Goal: Navigation & Orientation: Find specific page/section

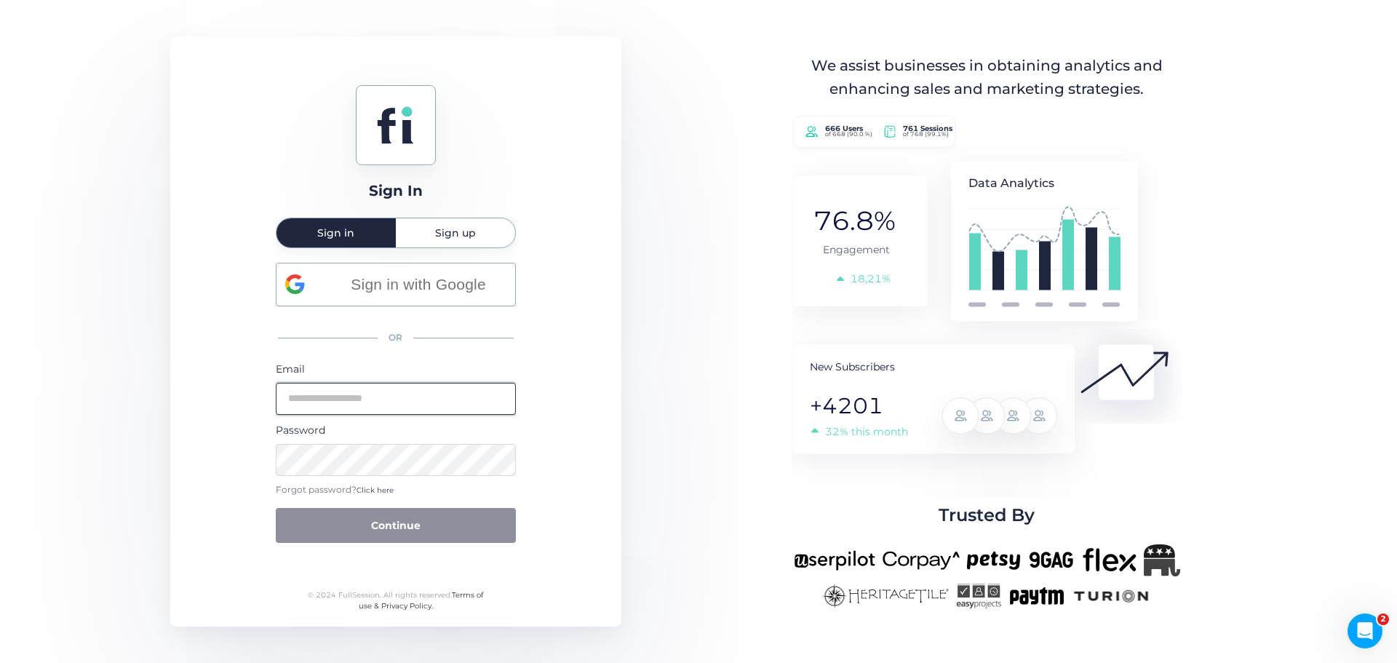
type input "**********"
click at [365, 521] on button "Continue" at bounding box center [396, 525] width 240 height 35
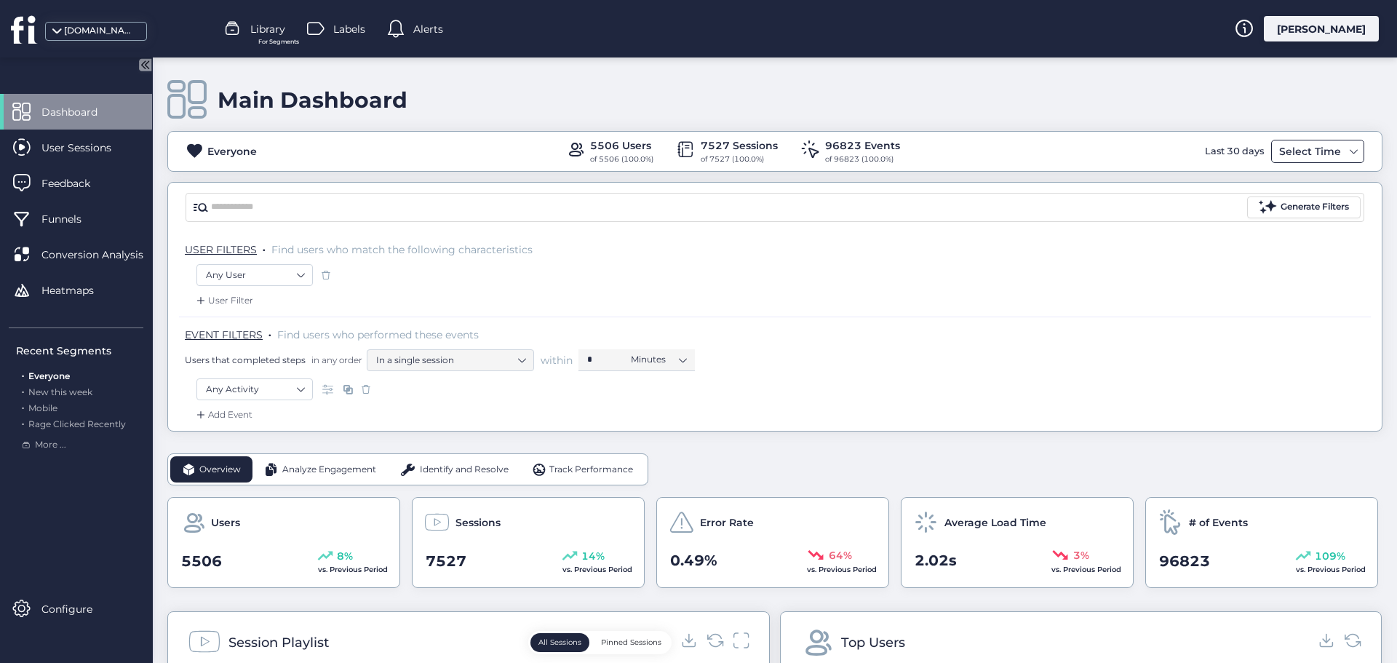
click at [1325, 155] on div "Select Time" at bounding box center [1309, 151] width 69 height 17
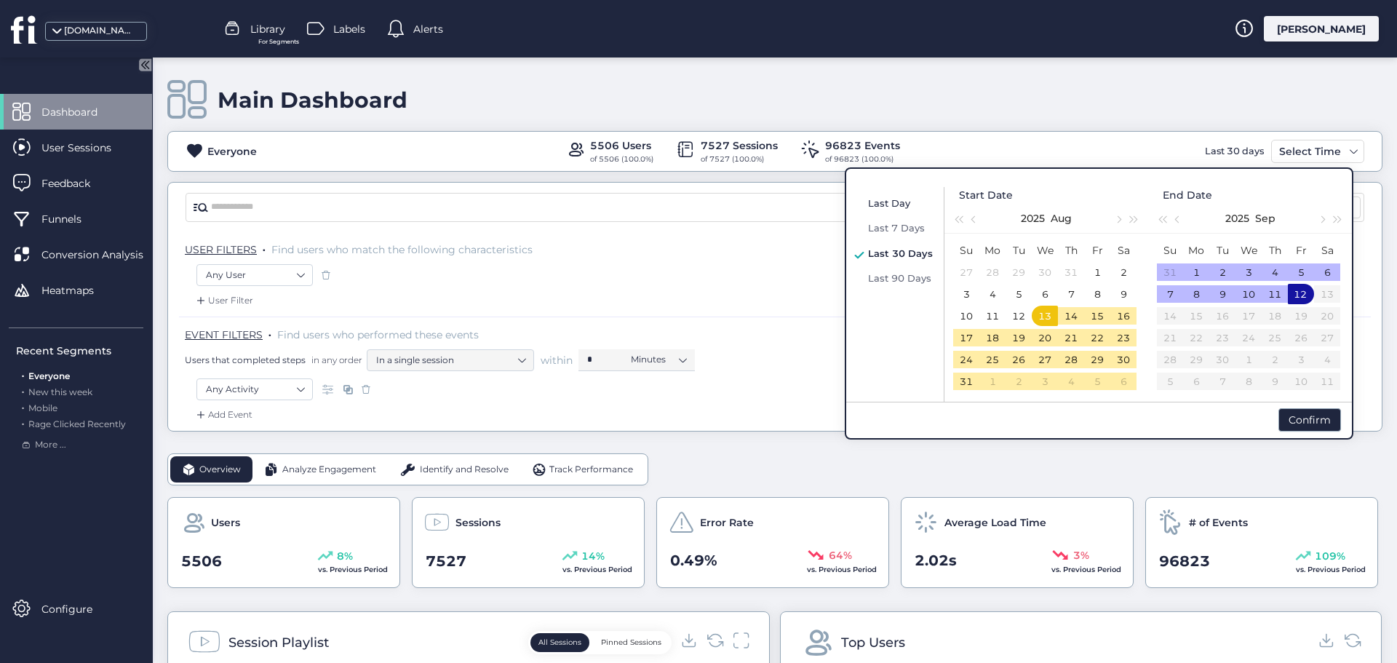
click at [875, 204] on span "Last Day" at bounding box center [889, 203] width 42 height 12
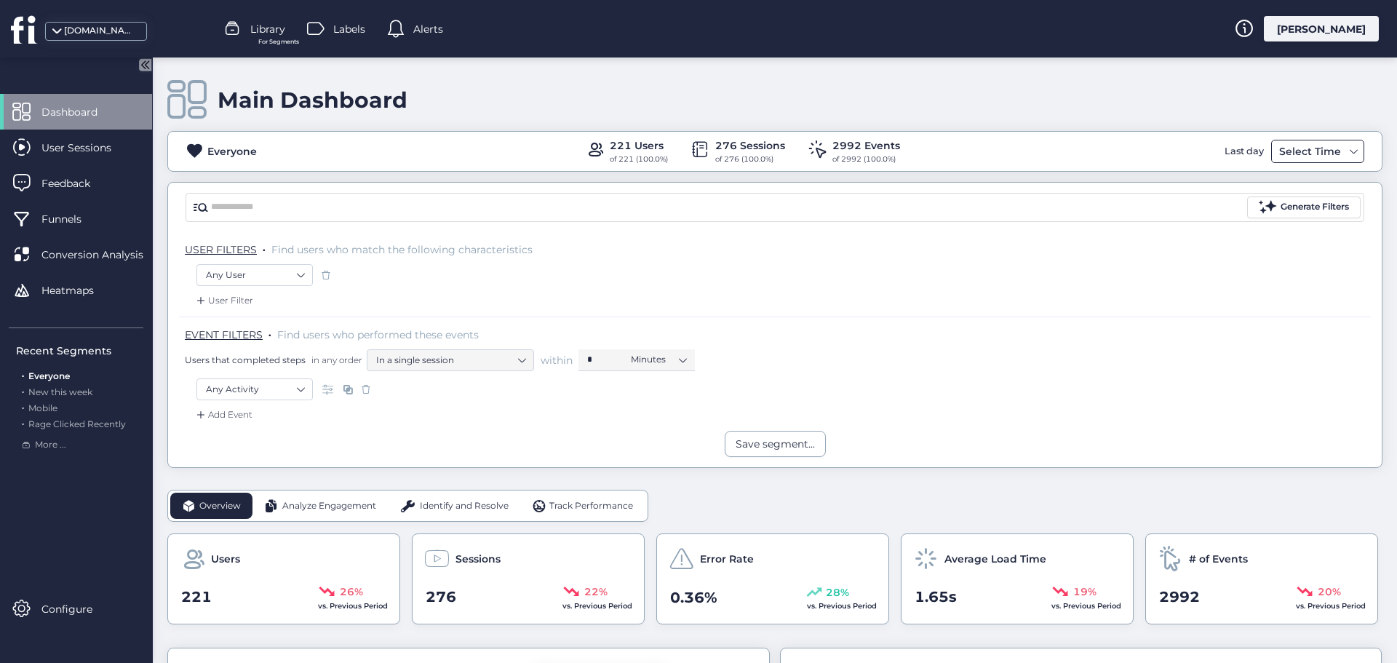
click at [1312, 159] on div "Select Time" at bounding box center [1309, 151] width 69 height 17
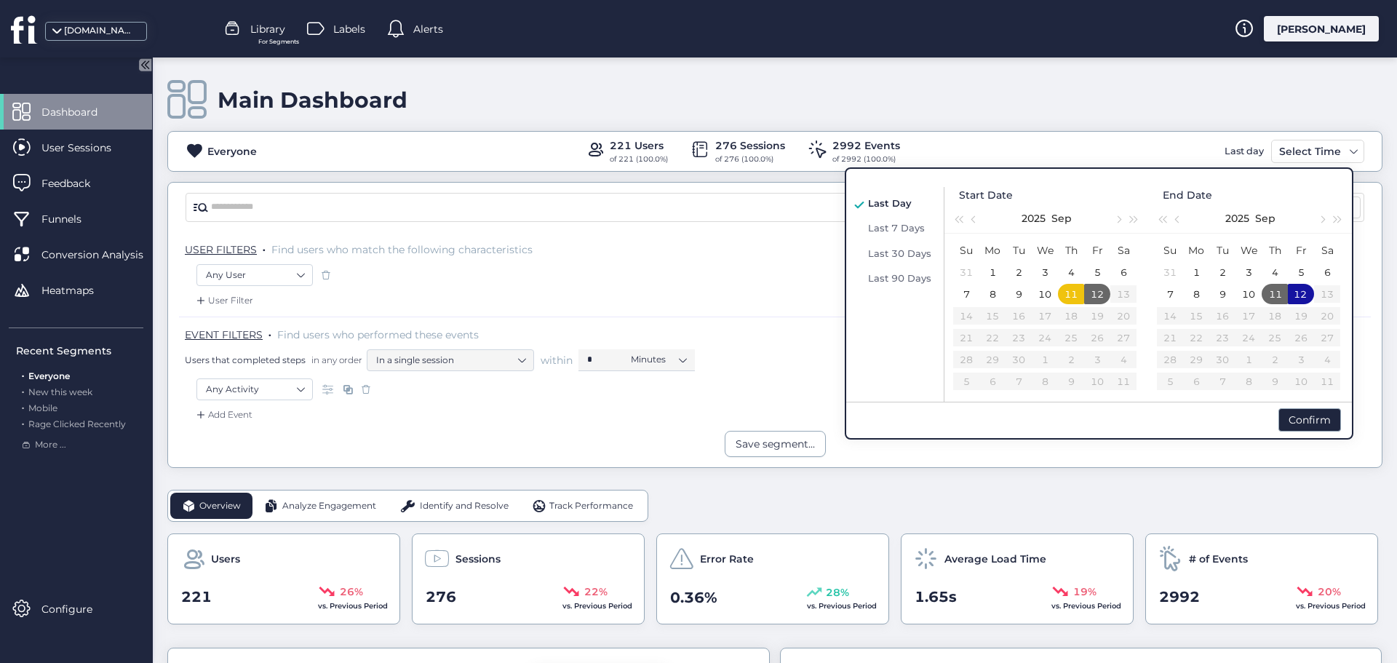
click at [947, 90] on div "Main Dashboard" at bounding box center [774, 99] width 1215 height 41
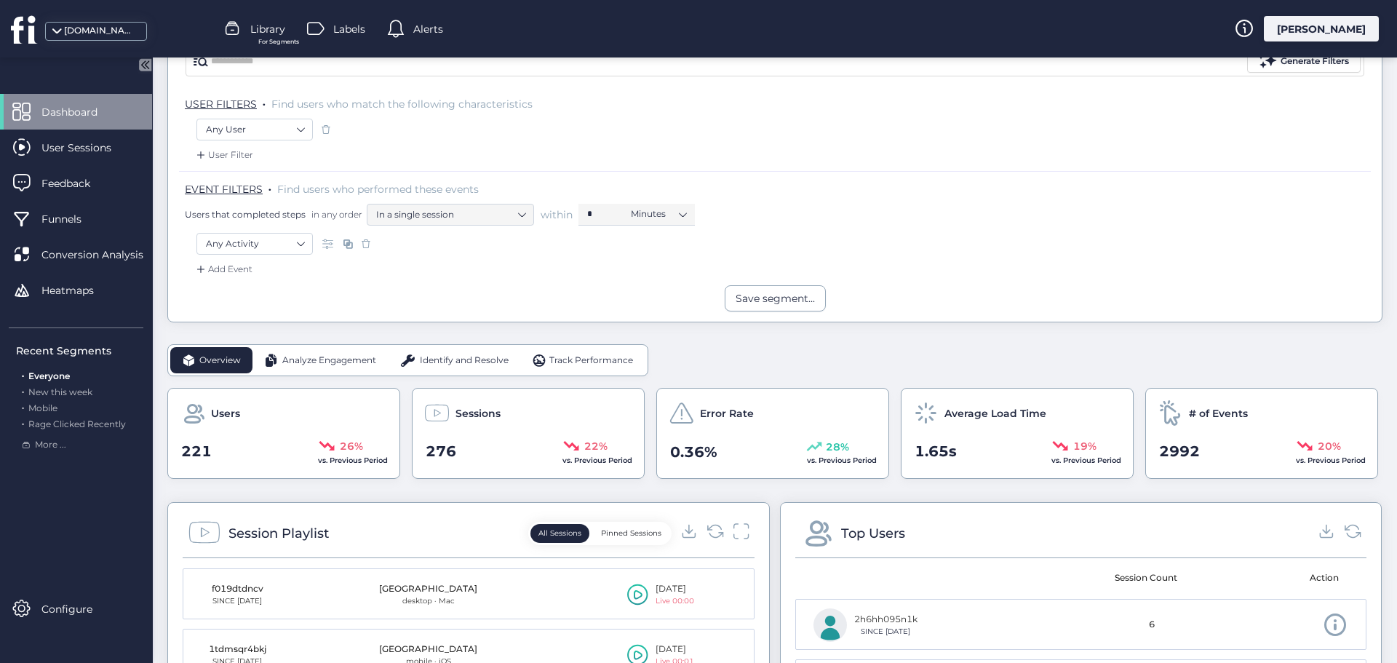
scroll to position [73, 0]
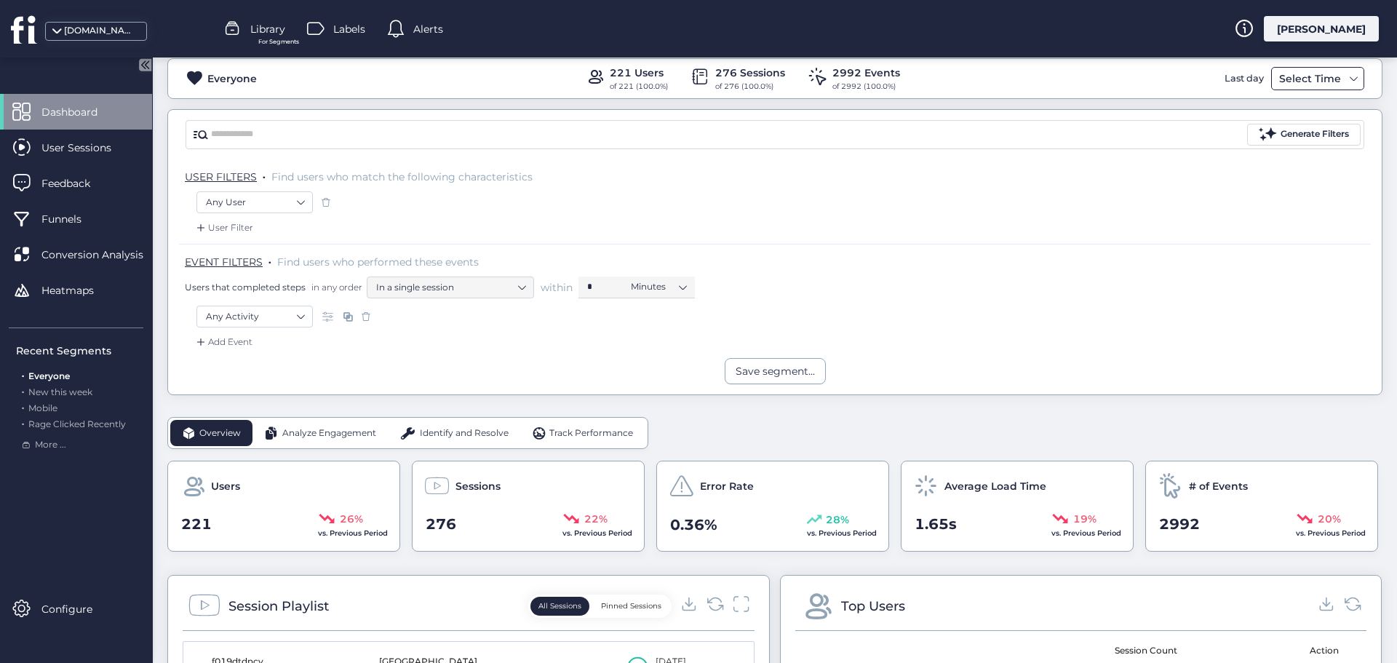
click at [1292, 85] on div "Select Time" at bounding box center [1309, 78] width 69 height 17
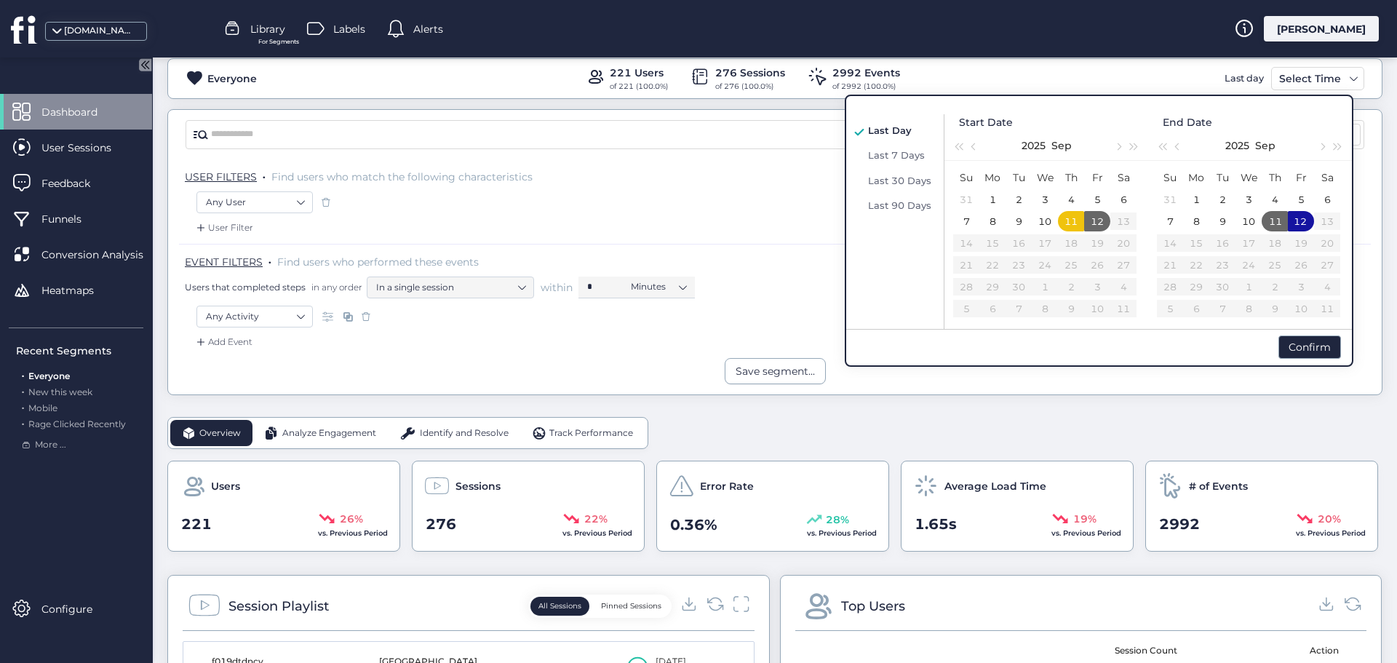
click at [1147, 64] on div "Everyone 221 Users of 221 (100.0%) 276 Sessions of 276 (100.0%) 2992 Events of …" at bounding box center [774, 78] width 1215 height 41
click at [1137, 74] on div "Everyone 221 Users of 221 (100.0%) 276 Sessions of 276 (100.0%) 2992 Events of …" at bounding box center [775, 79] width 1214 height 28
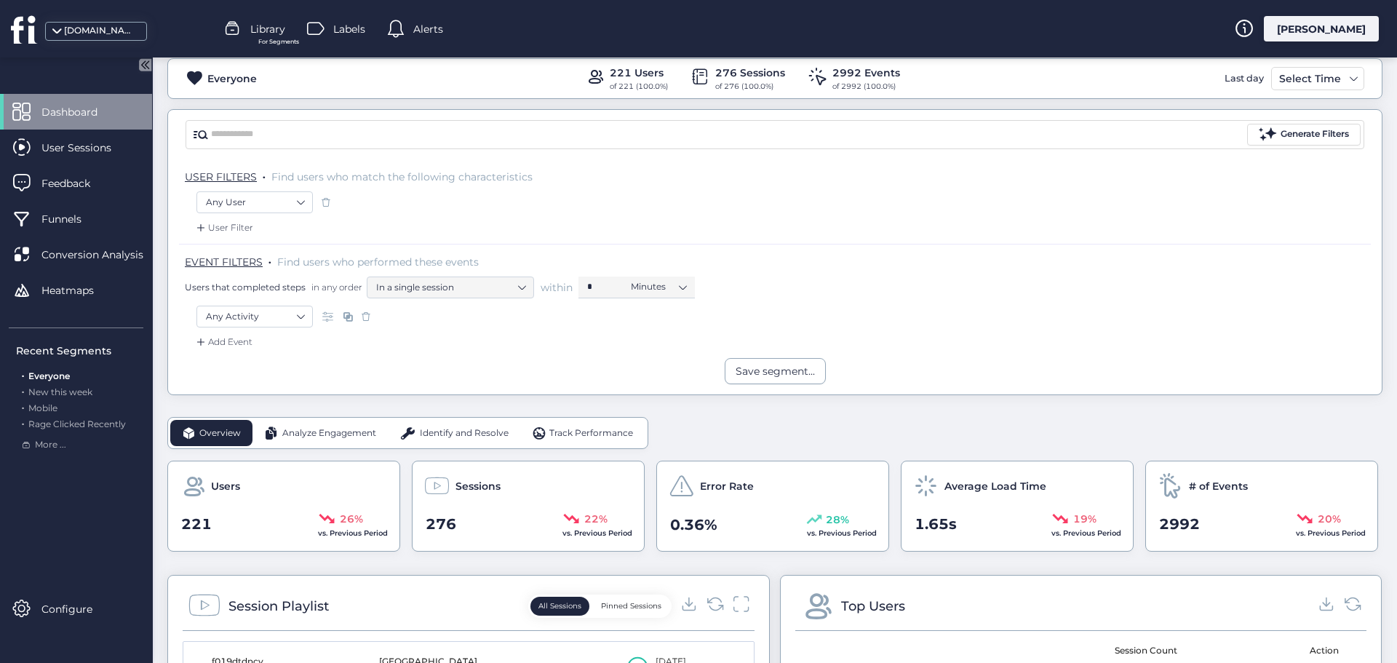
scroll to position [146, 0]
